Goal: Task Accomplishment & Management: Manage account settings

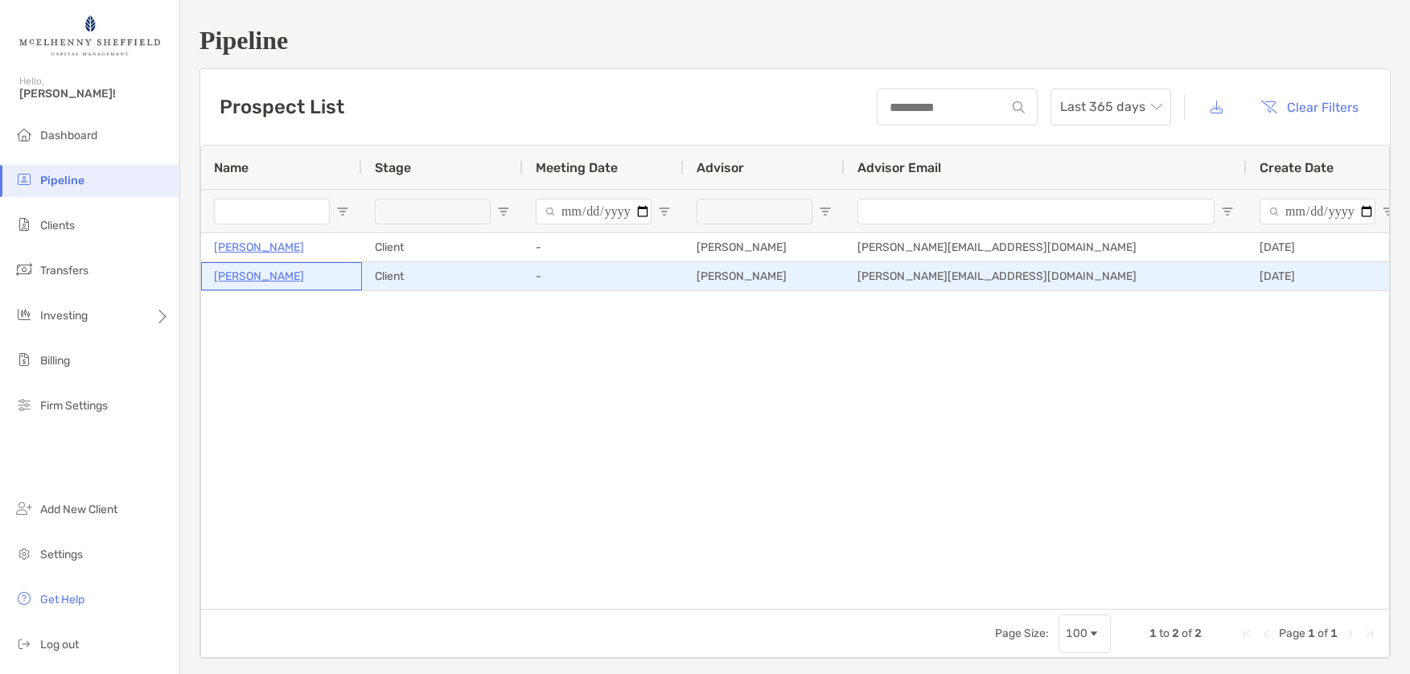
click at [260, 282] on p "[PERSON_NAME]" at bounding box center [259, 276] width 90 height 20
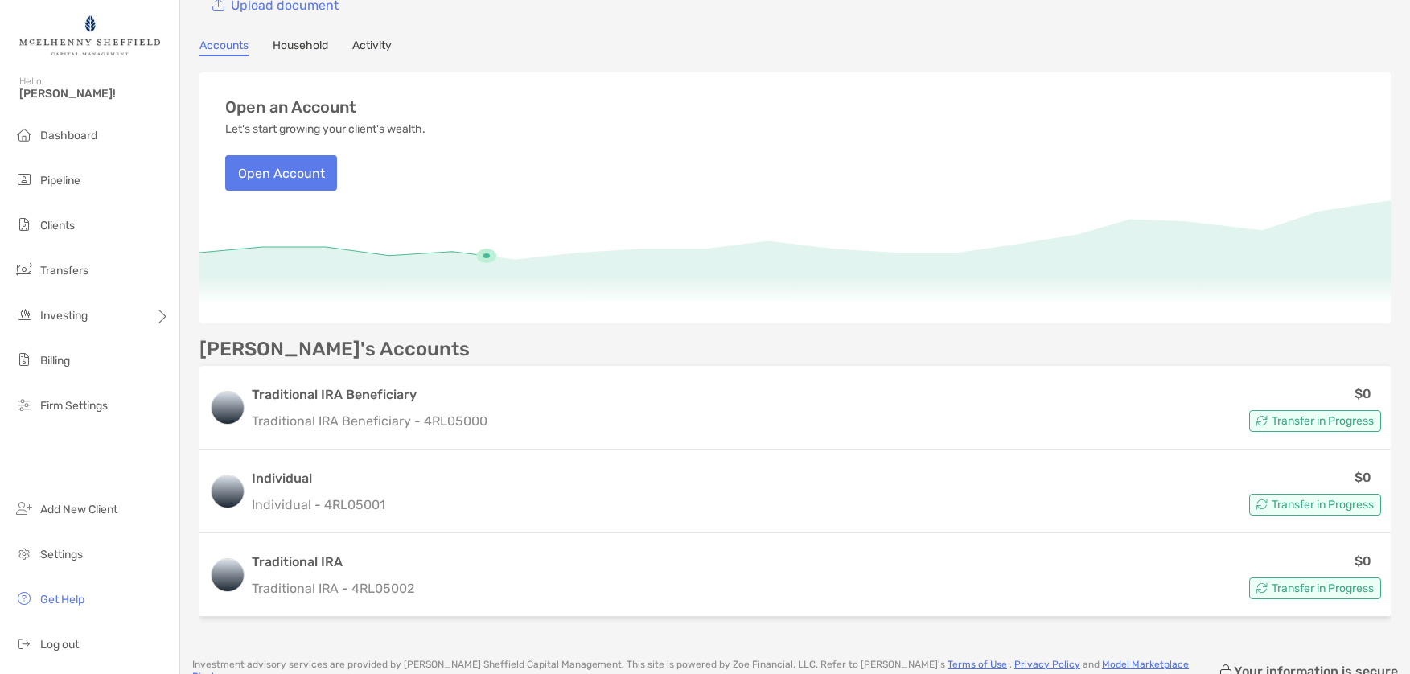
scroll to position [240, 0]
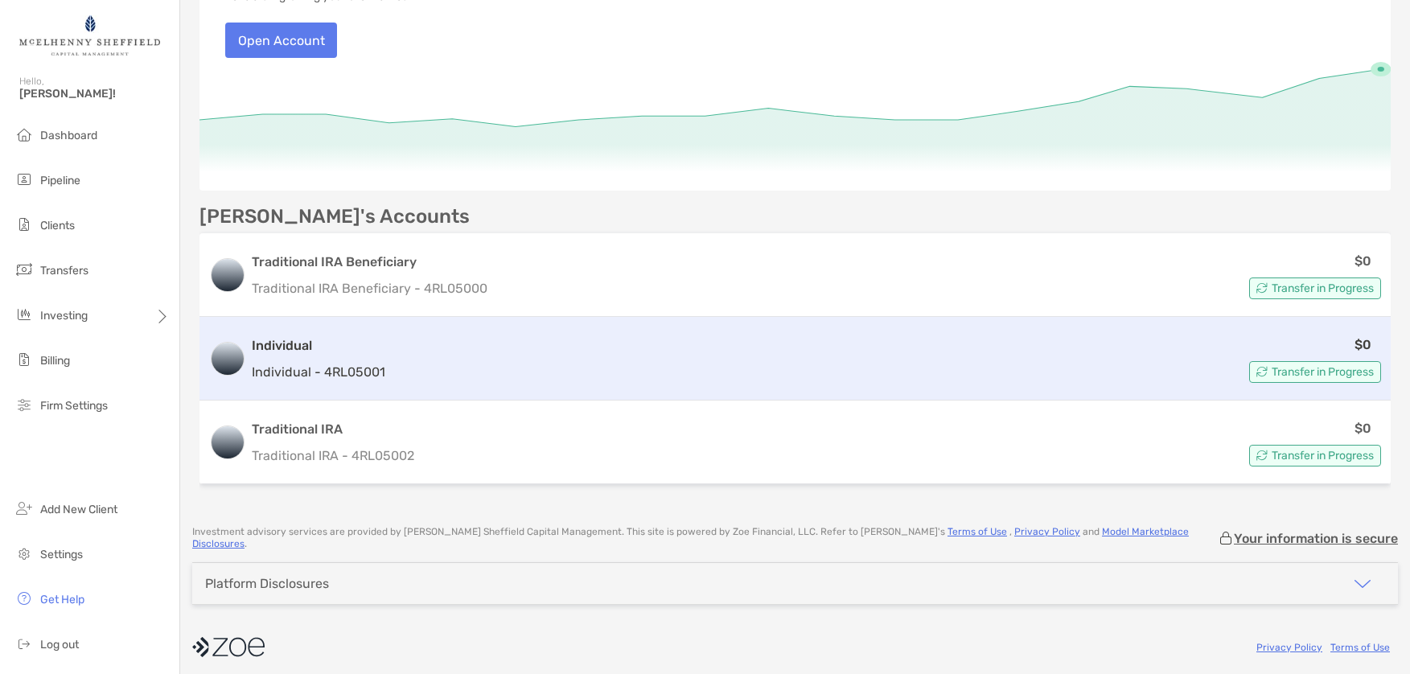
click at [284, 345] on h3 "Individual" at bounding box center [319, 345] width 134 height 19
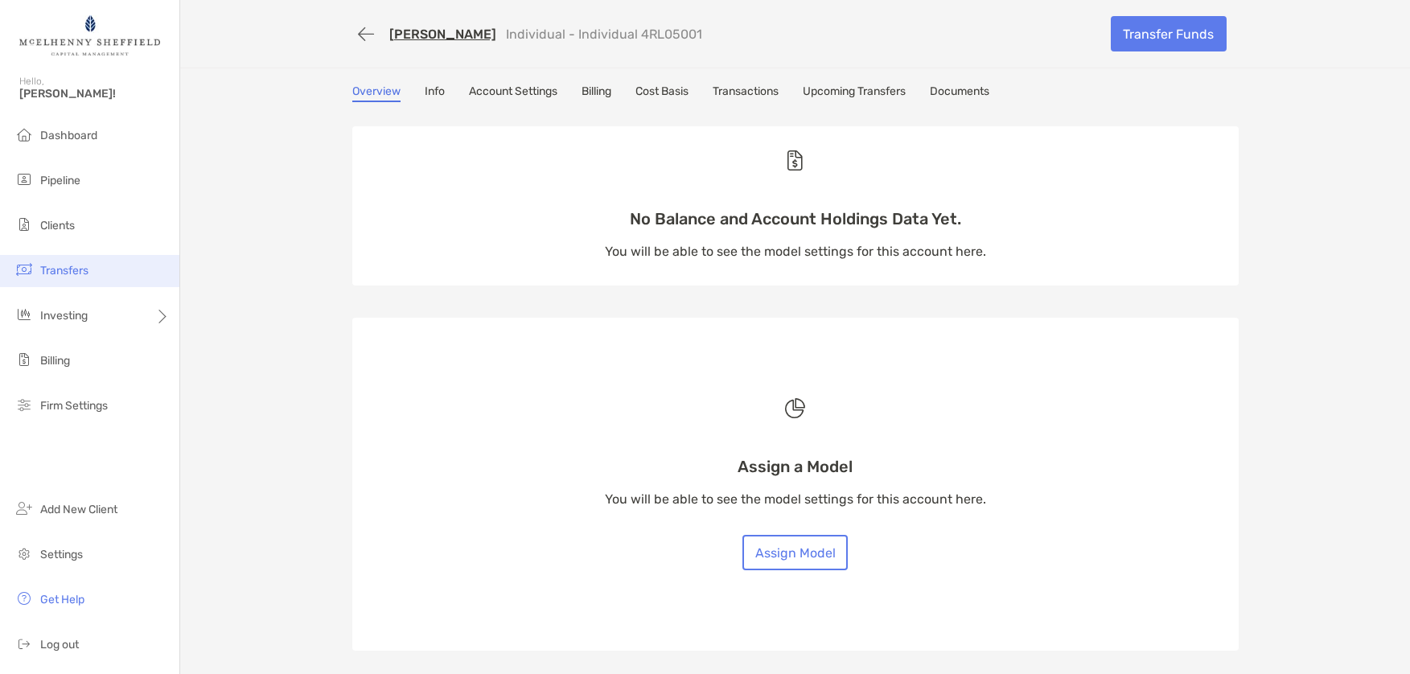
click at [68, 275] on span "Transfers" at bounding box center [64, 271] width 48 height 14
click at [741, 86] on link "Transactions" at bounding box center [746, 93] width 66 height 18
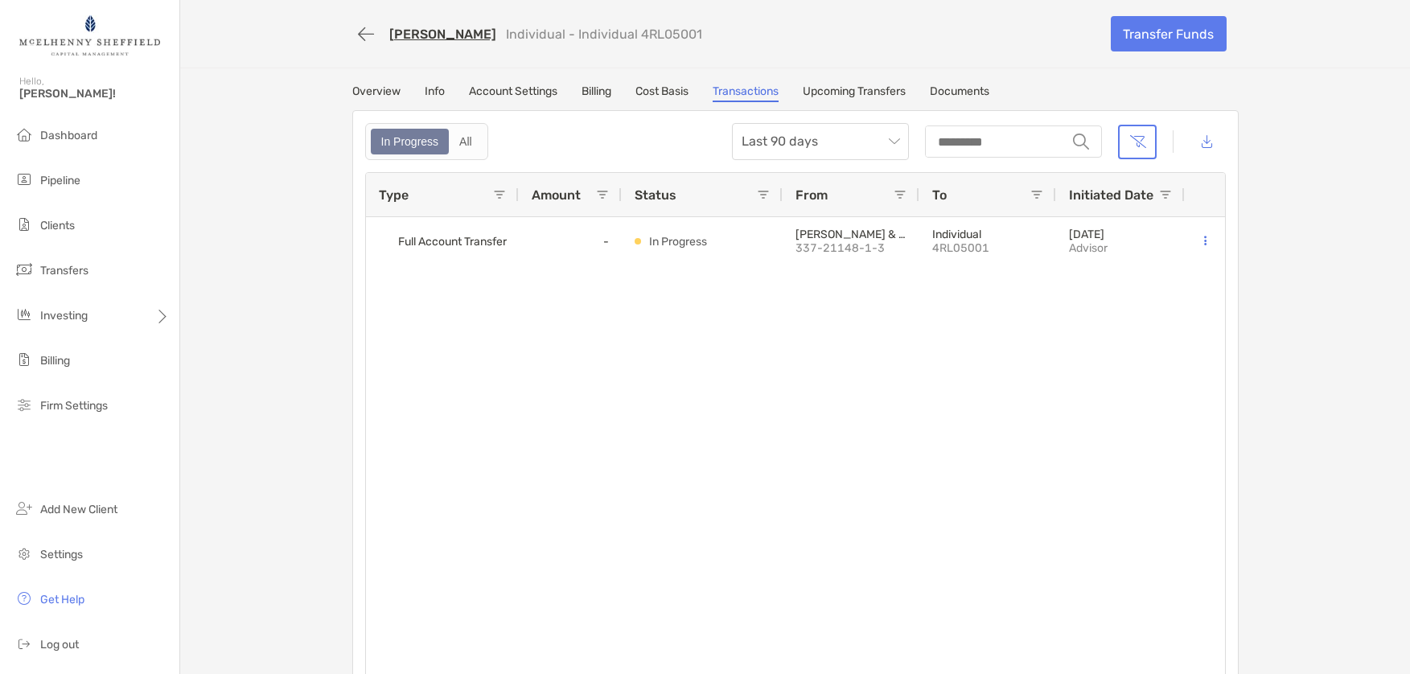
click at [520, 92] on link "Account Settings" at bounding box center [513, 93] width 88 height 18
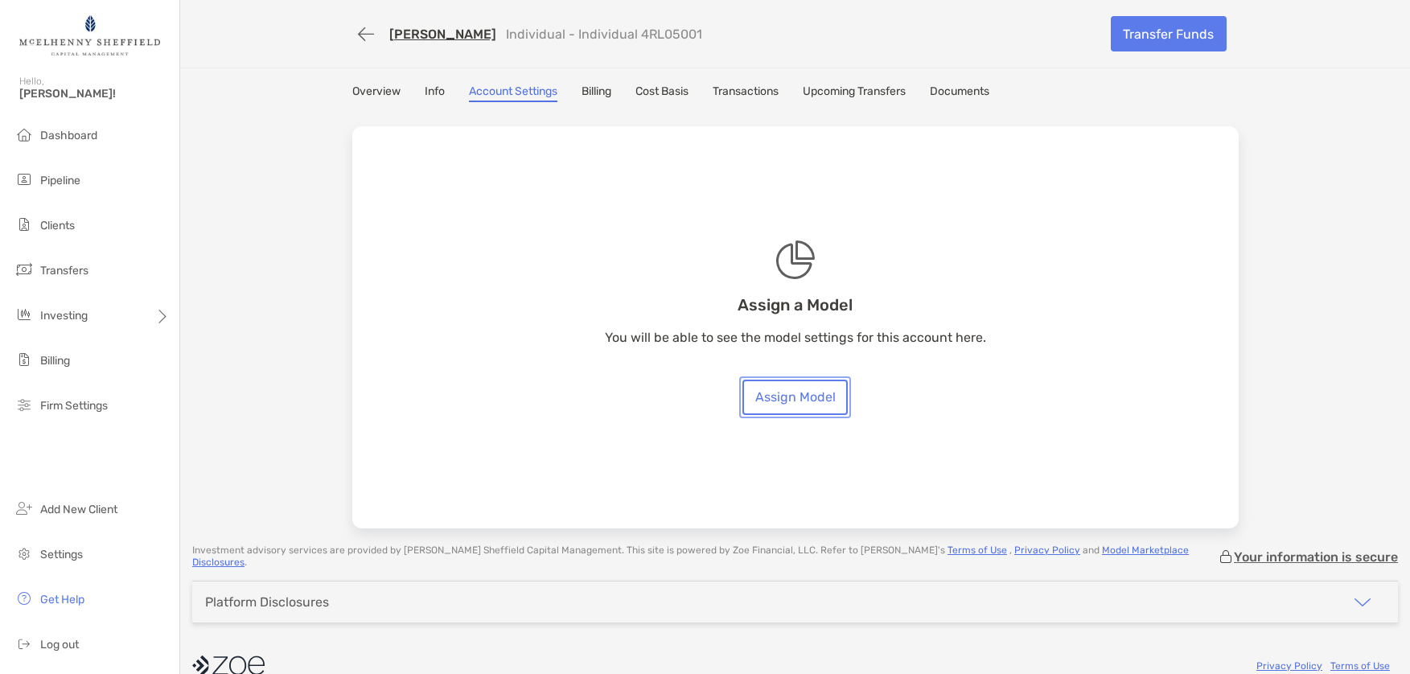
click at [785, 393] on link "Assign Model" at bounding box center [794, 397] width 105 height 35
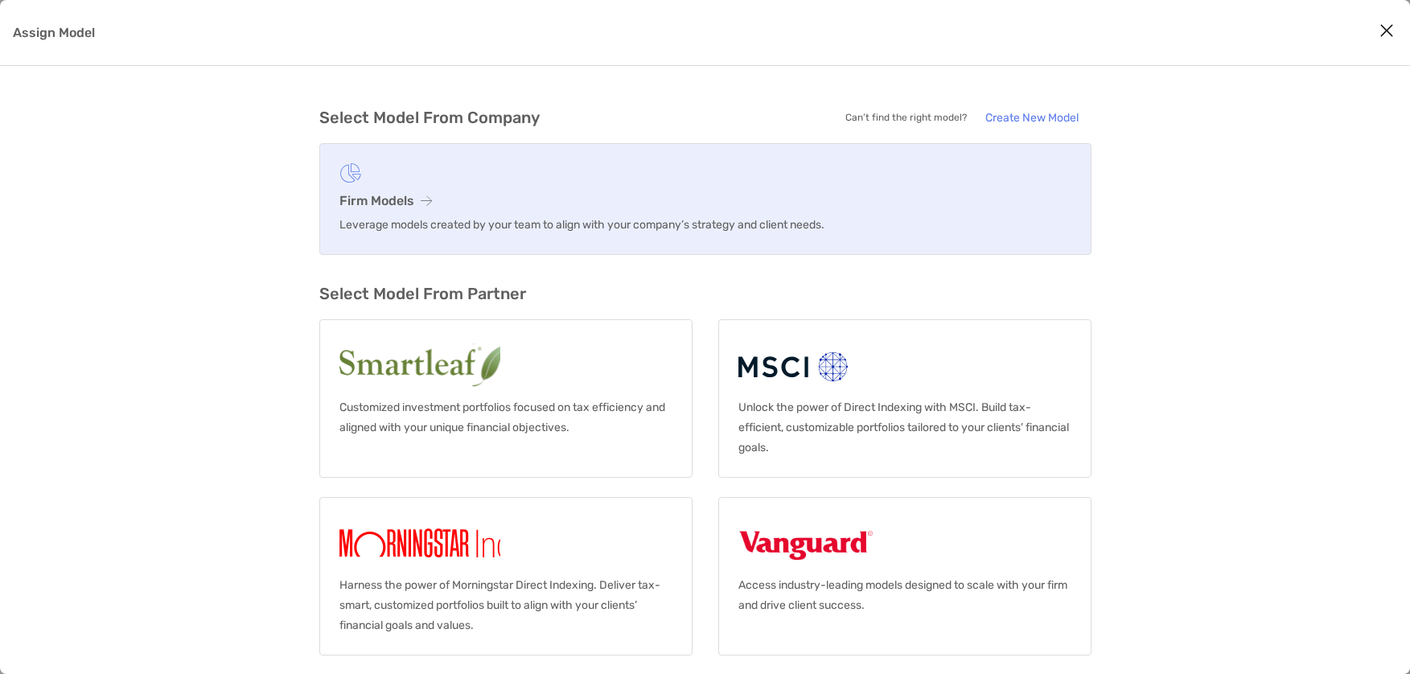
click at [403, 197] on h3 "Firm Models" at bounding box center [705, 200] width 732 height 15
